Goal: Information Seeking & Learning: Learn about a topic

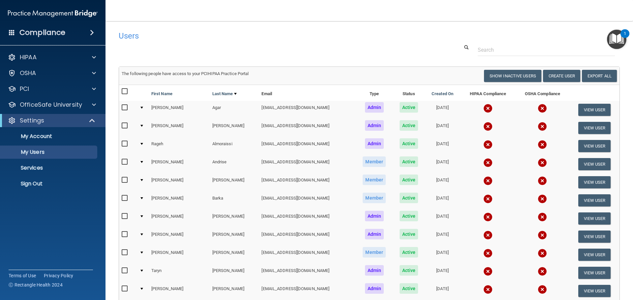
select select "20"
click at [38, 37] on h4 "Compliance" at bounding box center [42, 32] width 46 height 9
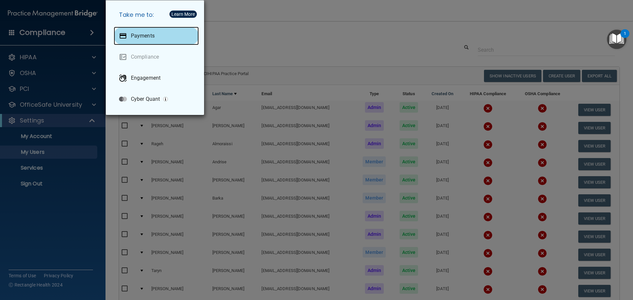
click at [131, 44] on div "Payments" at bounding box center [156, 36] width 85 height 18
click at [298, 38] on div "Take me to: Payments Compliance Engagement Cyber Quant" at bounding box center [316, 150] width 633 height 300
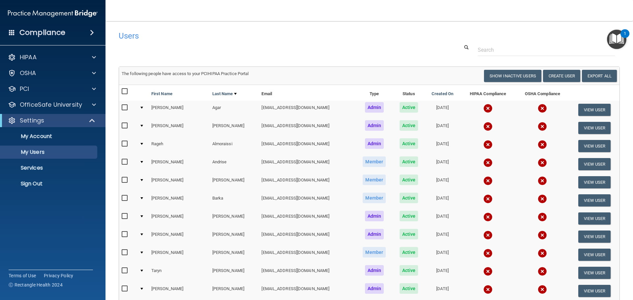
click at [48, 34] on h4 "Compliance" at bounding box center [42, 32] width 46 height 9
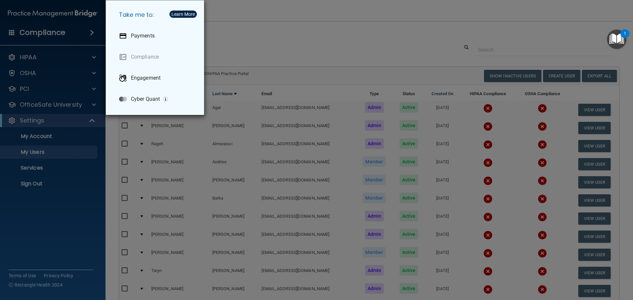
click at [253, 50] on div "Take me to: Payments Compliance Engagement Cyber Quant" at bounding box center [316, 150] width 633 height 300
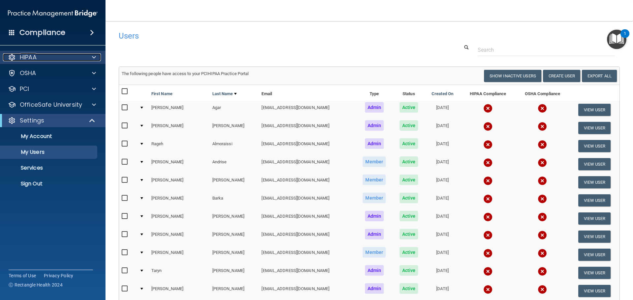
click at [29, 60] on p "HIPAA" at bounding box center [28, 57] width 17 height 8
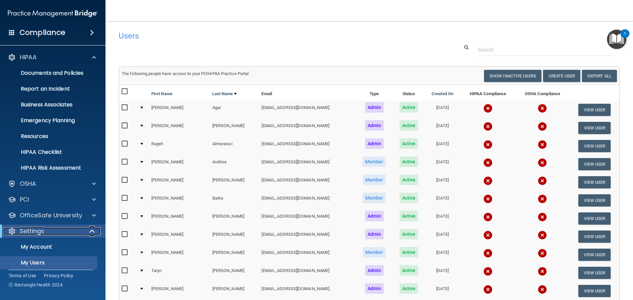
click at [43, 230] on p "Settings" at bounding box center [32, 231] width 24 height 8
click at [90, 30] on span at bounding box center [92, 33] width 4 height 8
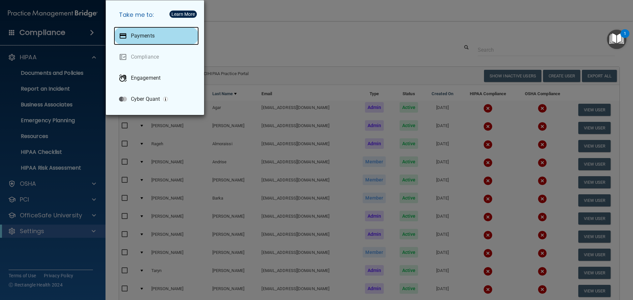
click at [138, 34] on p "Payments" at bounding box center [143, 36] width 24 height 7
click at [274, 41] on div "Take me to: Payments Compliance Engagement Cyber Quant" at bounding box center [316, 150] width 633 height 300
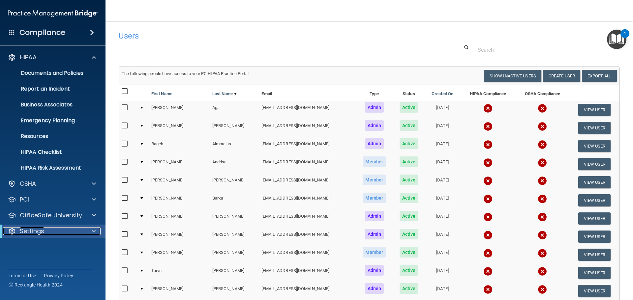
click at [35, 228] on p "Settings" at bounding box center [32, 231] width 24 height 8
click at [30, 261] on p "My Users" at bounding box center [49, 263] width 90 height 7
click at [33, 261] on p "My Users" at bounding box center [49, 263] width 90 height 7
click at [27, 262] on p "My Users" at bounding box center [49, 263] width 90 height 7
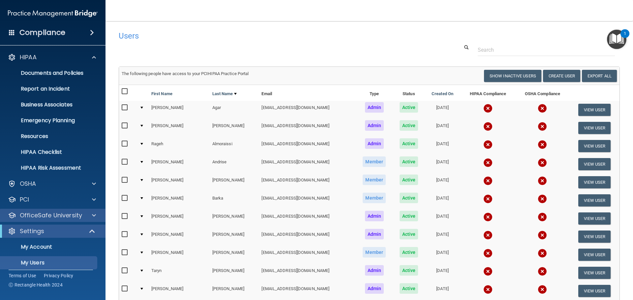
click at [59, 219] on div "OfficeSafe University" at bounding box center [53, 215] width 106 height 13
click at [62, 215] on p "OfficeSafe University" at bounding box center [51, 216] width 62 height 8
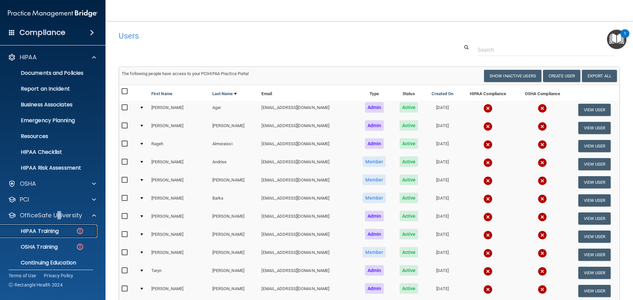
click at [50, 228] on p "HIPAA Training" at bounding box center [31, 231] width 54 height 7
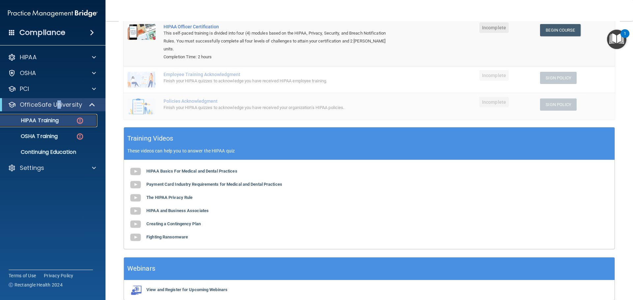
scroll to position [122, 0]
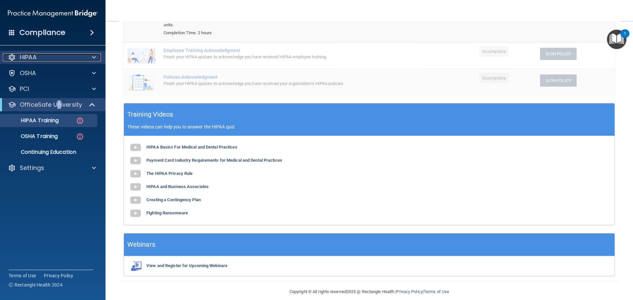
click at [86, 59] on div at bounding box center [93, 57] width 16 height 8
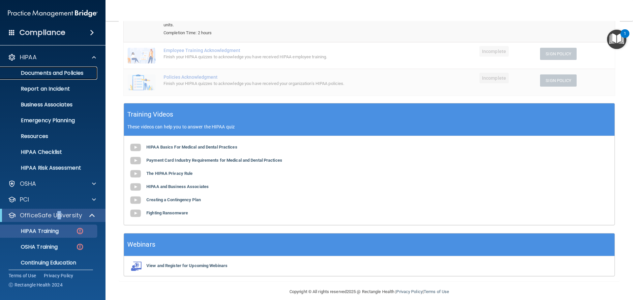
click at [71, 75] on p "Documents and Policies" at bounding box center [49, 73] width 90 height 7
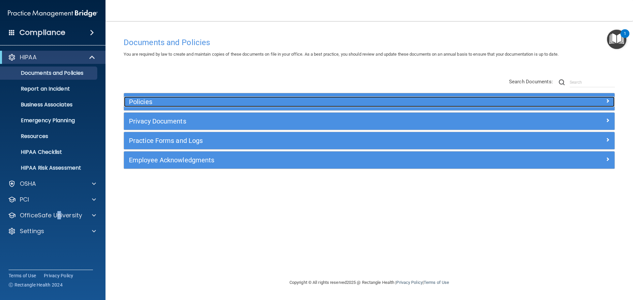
click at [609, 101] on span at bounding box center [608, 101] width 4 height 8
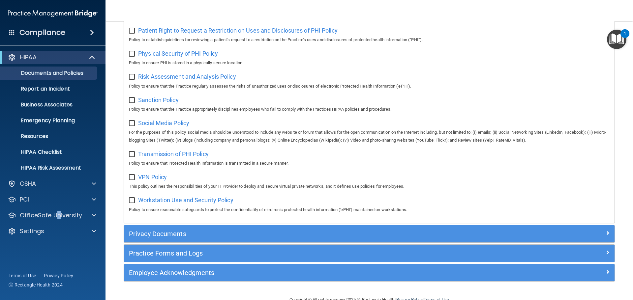
scroll to position [441, 0]
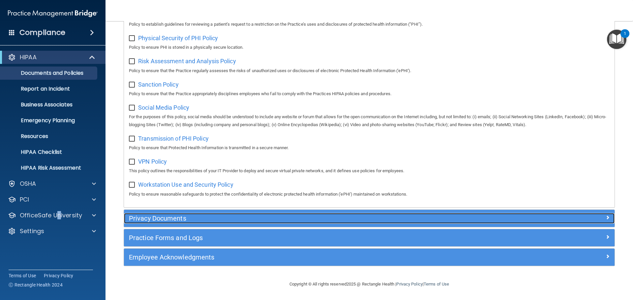
click at [606, 214] on span at bounding box center [608, 218] width 4 height 8
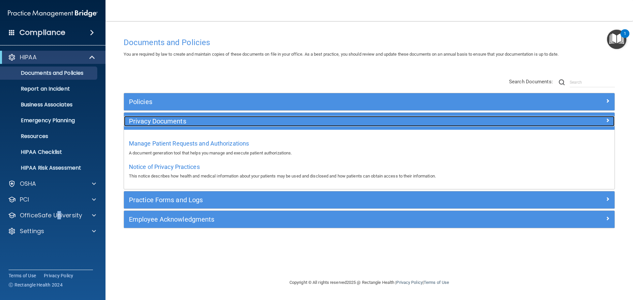
scroll to position [0, 0]
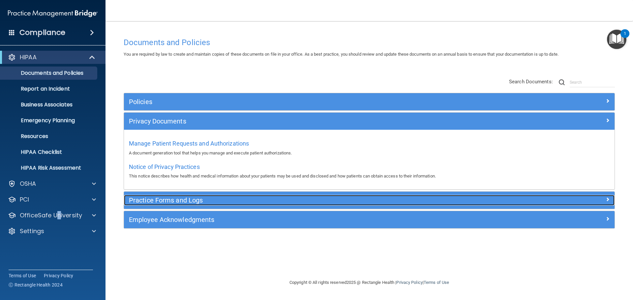
click at [159, 199] on h5 "Practice Forms and Logs" at bounding box center [308, 200] width 358 height 7
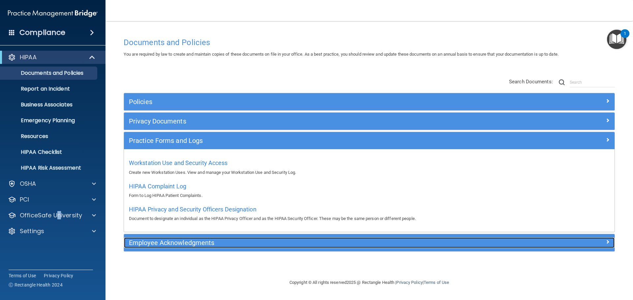
click at [226, 244] on h5 "Employee Acknowledgments" at bounding box center [308, 242] width 358 height 7
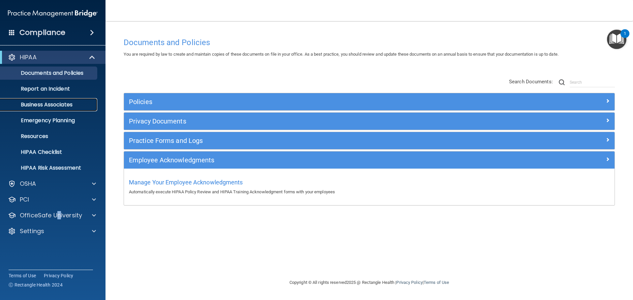
click at [67, 107] on p "Business Associates" at bounding box center [49, 105] width 90 height 7
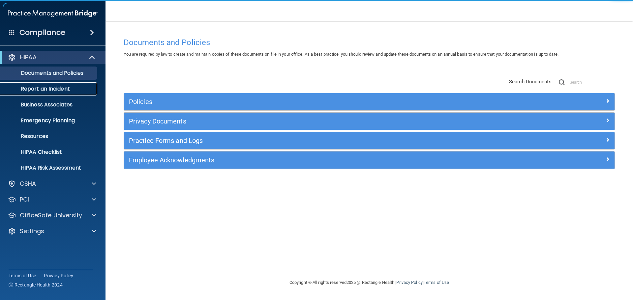
click at [61, 88] on p "Report an Incident" at bounding box center [49, 89] width 90 height 7
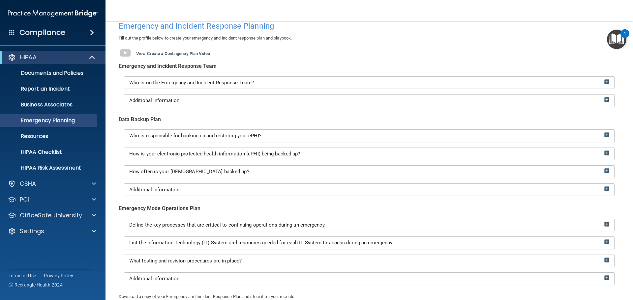
scroll to position [104, 0]
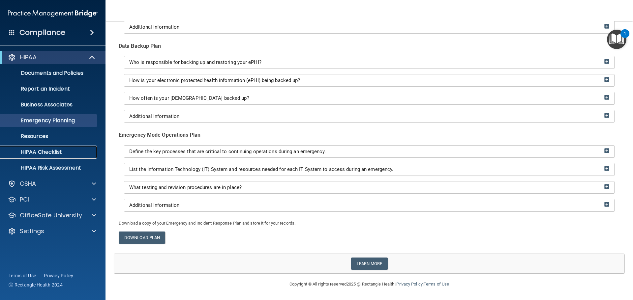
click at [51, 153] on p "HIPAA Checklist" at bounding box center [49, 152] width 90 height 7
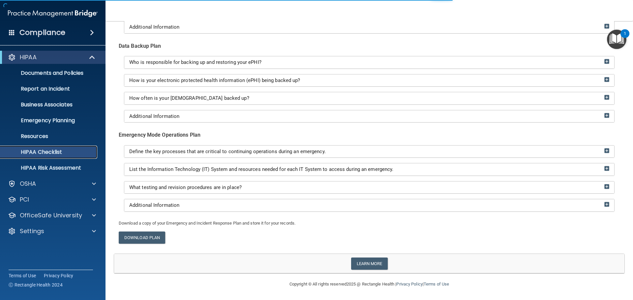
click at [52, 154] on p "HIPAA Checklist" at bounding box center [49, 152] width 90 height 7
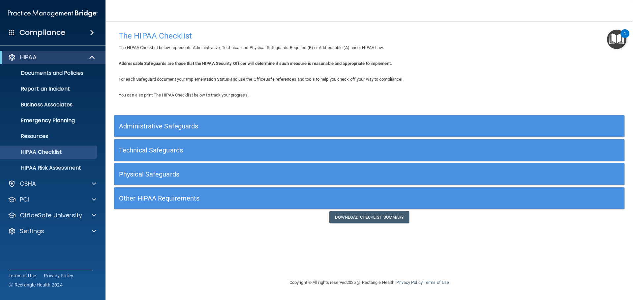
click at [583, 123] on div "Administrative Safeguards" at bounding box center [369, 126] width 510 height 15
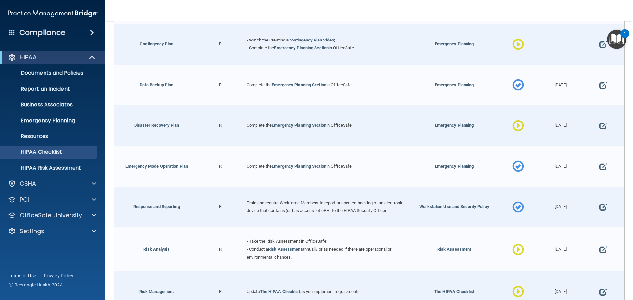
scroll to position [297, 0]
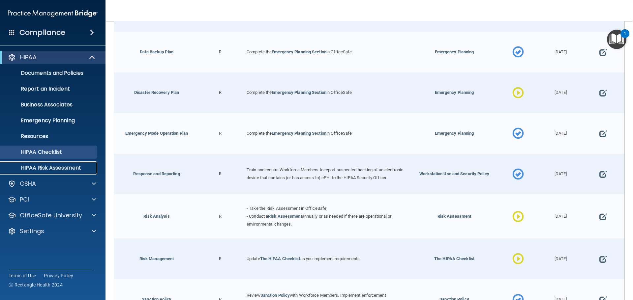
click at [38, 170] on p "HIPAA Risk Assessment" at bounding box center [49, 168] width 90 height 7
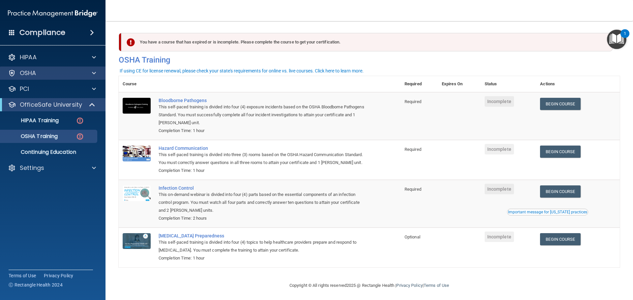
click at [46, 77] on div "OSHA" at bounding box center [53, 73] width 106 height 13
click at [91, 74] on div at bounding box center [93, 73] width 16 height 8
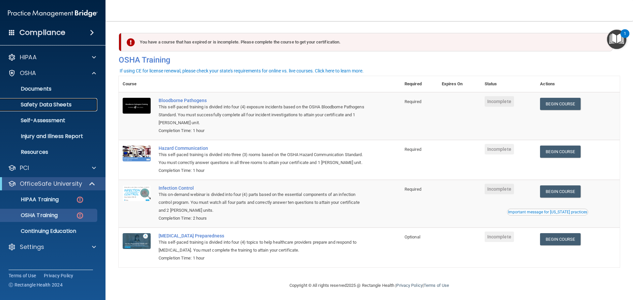
click at [75, 105] on p "Safety Data Sheets" at bounding box center [49, 105] width 90 height 7
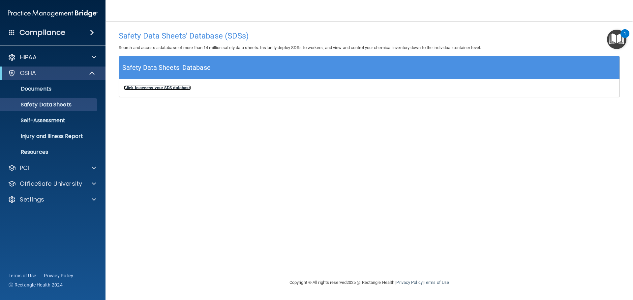
click at [156, 89] on b "Click to access your SDS database" at bounding box center [157, 87] width 67 height 5
click at [46, 140] on p "Injury and Illness Report" at bounding box center [49, 136] width 90 height 7
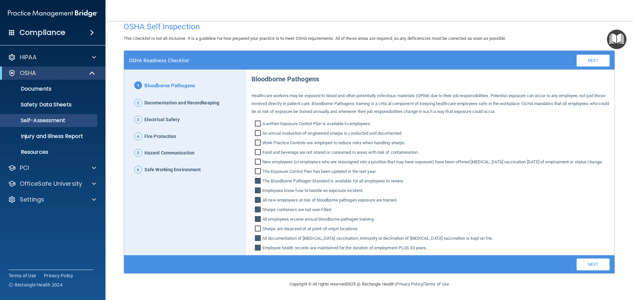
scroll to position [17, 0]
click at [90, 57] on div at bounding box center [93, 57] width 16 height 8
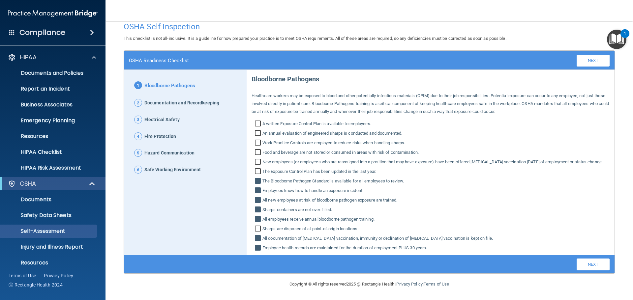
click at [94, 31] on span at bounding box center [92, 33] width 4 height 8
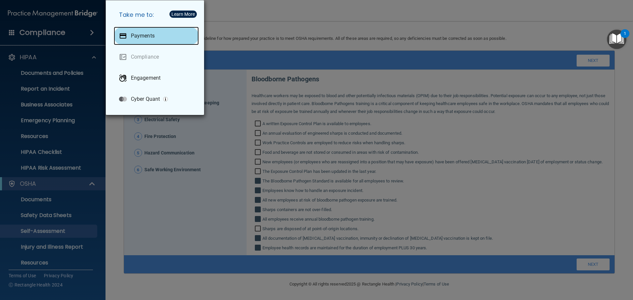
click at [137, 39] on div "Payments" at bounding box center [156, 36] width 85 height 18
click at [168, 37] on div "Payments" at bounding box center [156, 36] width 85 height 18
